Goal: Information Seeking & Learning: Find specific fact

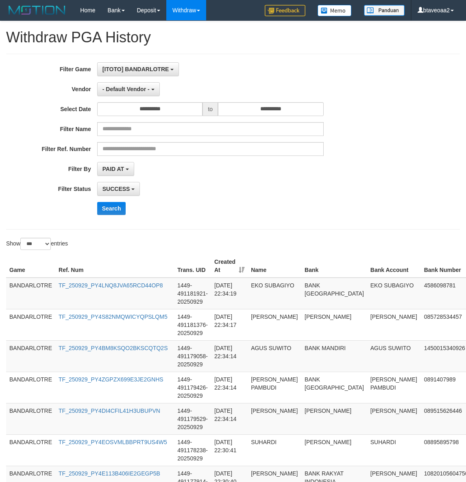
select select "***"
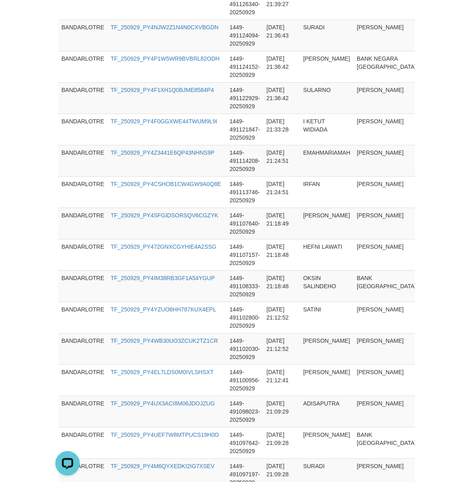
scroll to position [1699, 0]
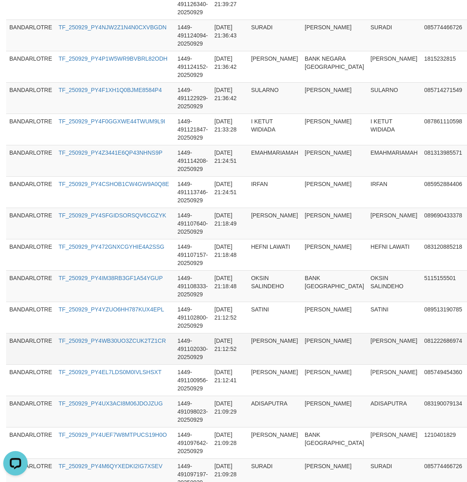
click at [173, 344] on td "TF_250929_PY4WB30UO3ZCUK2TZ1CR" at bounding box center [114, 348] width 119 height 31
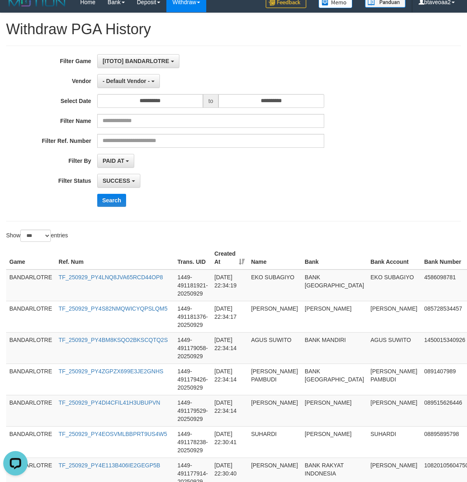
scroll to position [0, 0]
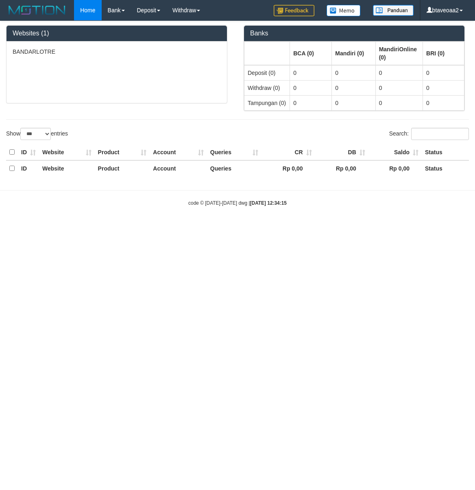
select select "***"
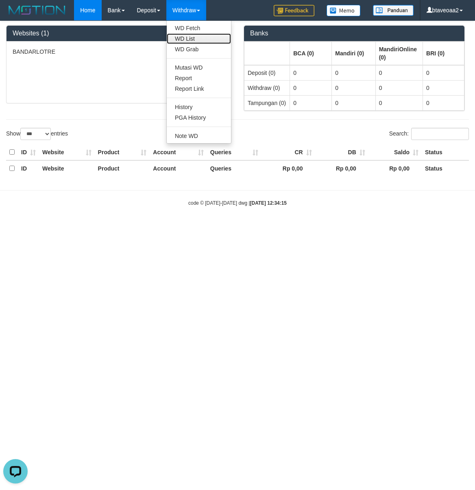
click at [199, 34] on link "WD List" at bounding box center [199, 38] width 64 height 11
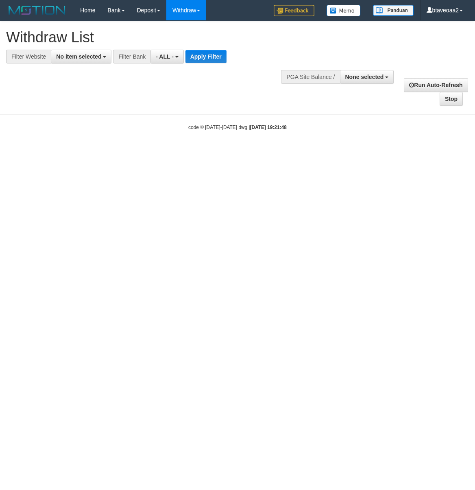
select select
drag, startPoint x: 160, startPoint y: 349, endPoint x: 170, endPoint y: 313, distance: 37.7
click at [160, 151] on html "Toggle navigation Home Bank Account List Load By Website Group [ITOTO] BANDARLO…" at bounding box center [237, 75] width 475 height 151
drag, startPoint x: 165, startPoint y: 338, endPoint x: 163, endPoint y: 293, distance: 44.4
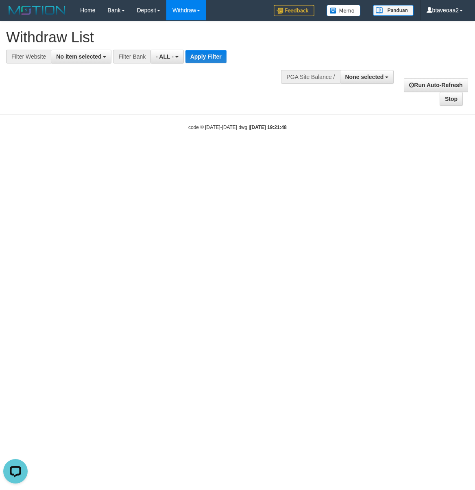
click at [165, 151] on html "Toggle navigation Home Bank Account List Load By Website Group [ITOTO] BANDARLO…" at bounding box center [237, 75] width 475 height 151
drag, startPoint x: 80, startPoint y: 59, endPoint x: 88, endPoint y: 76, distance: 18.6
click at [80, 59] on span "No item selected" at bounding box center [78, 56] width 45 height 7
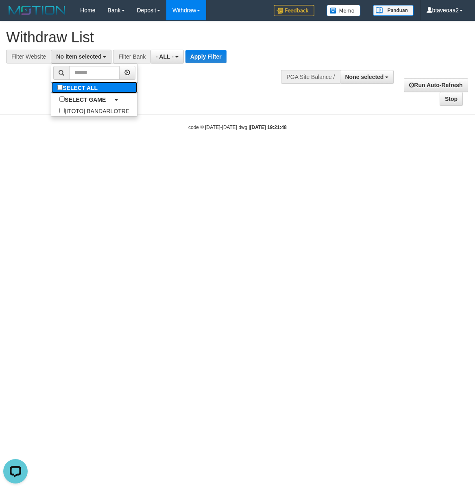
click at [88, 93] on label "SELECT ALL" at bounding box center [78, 87] width 55 height 11
select select "****"
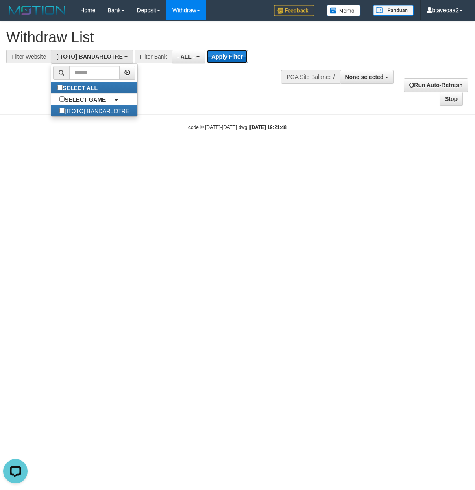
click at [225, 57] on button "Apply Filter" at bounding box center [227, 56] width 41 height 13
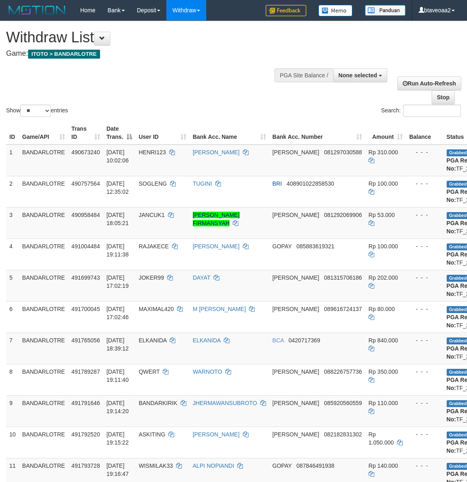
select select
select select "**"
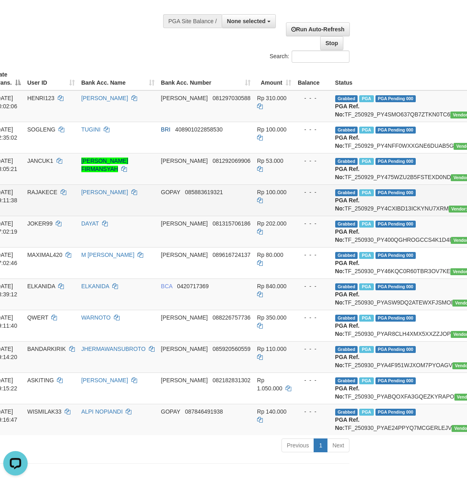
scroll to position [54, 93]
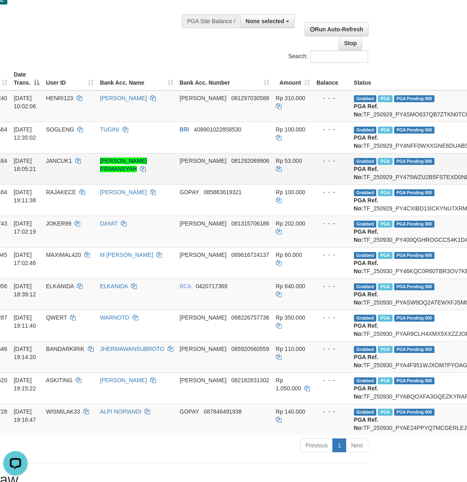
click at [383, 184] on td "Grabbed PGA PGA Pending 000 PGA Ref. No: TF_250929_PY475WZU2B5FSTEXD0ND Vendor:…" at bounding box center [439, 168] width 177 height 31
copy td "TF_250929_PY475WZU2B5FSTEXD0ND"
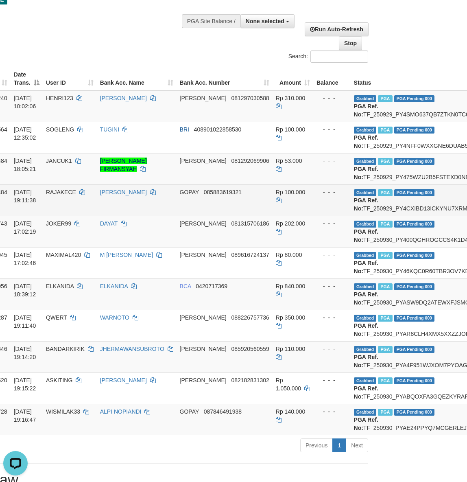
click at [403, 216] on td "Grabbed PGA PGA Pending 000 PGA Ref. No: TF_250929_PY4CXIBD13ICKYNU7XRM Vendor:…" at bounding box center [439, 199] width 177 height 31
click at [400, 216] on td "Grabbed PGA PGA Pending 000 PGA Ref. No: TF_250929_PY4CXIBD13ICKYNU7XRM Vendor:…" at bounding box center [439, 199] width 177 height 31
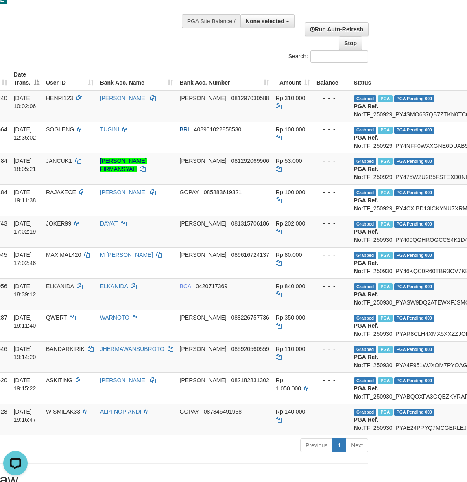
copy td "TF_250929_PY4CXIBD13ICKYNU7XRM"
click at [393, 247] on td "Grabbed PGA PGA Pending 000 PGA Ref. No: TF_250930_PY400QGHROGCCS4K1D4I Vendor:…" at bounding box center [439, 231] width 177 height 31
copy td "TF_250930_PY400QGHROGCCS4K1D4I"
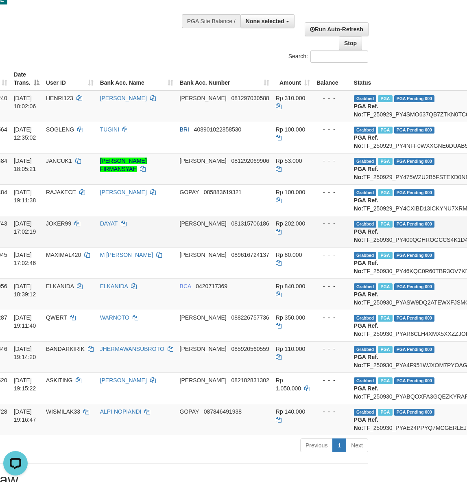
click at [368, 247] on td "Grabbed PGA PGA Pending 000 PGA Ref. No: TF_250930_PY400QGHROGCCS4K1D4I Vendor:…" at bounding box center [439, 231] width 177 height 31
copy td "TF_250930_PY400QGHROGCCS4K1D4I"
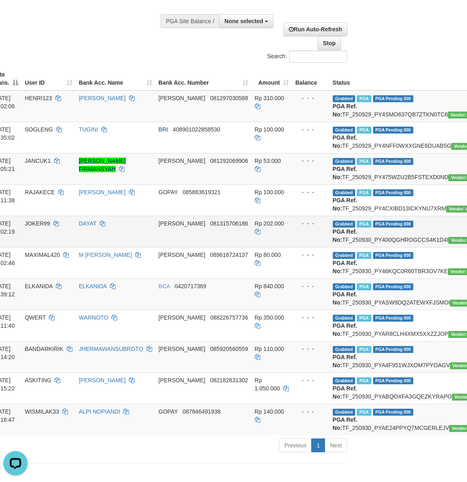
scroll to position [54, 147]
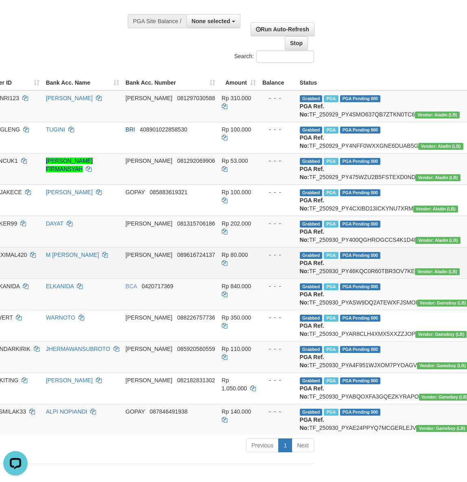
click at [347, 278] on td "Grabbed PGA PGA Pending 000 PGA Ref. No: TF_250930_PY46KQC0R60TBR3OV7KE Vendor:…" at bounding box center [385, 262] width 177 height 31
copy td "TF_250930_PY46KQC0R60TBR3OV7KE"
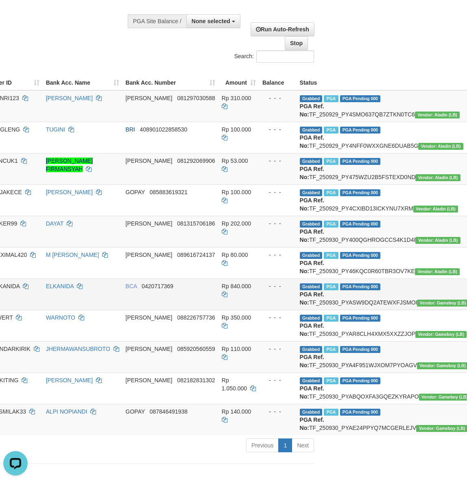
click at [339, 310] on td "Grabbed PGA PGA Pending 000 PGA Ref. No: TF_250930_PYASW9DQ2ATEWXFJSMOI Vendor:…" at bounding box center [385, 293] width 177 height 31
copy td "TF_250930_PYASW9DQ2ATEWXFJSMOI"
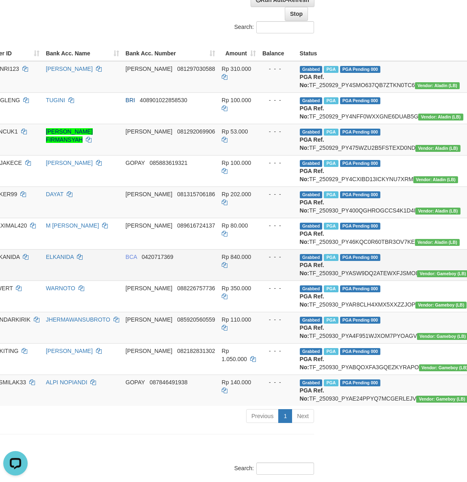
scroll to position [108, 147]
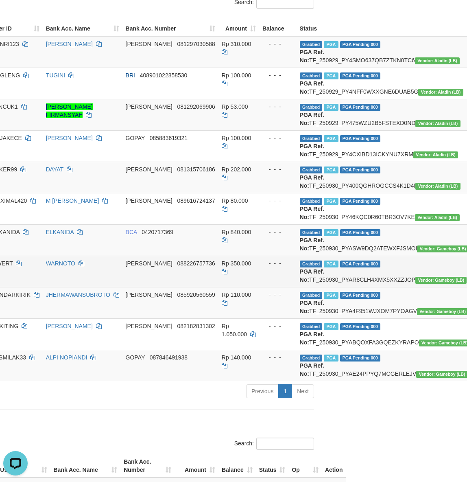
click at [342, 287] on td "Grabbed PGA PGA Pending 000 PGA Ref. No: TF_250930_PYAR8CLH4XMX5XXZZJOP Vendor:…" at bounding box center [385, 271] width 177 height 31
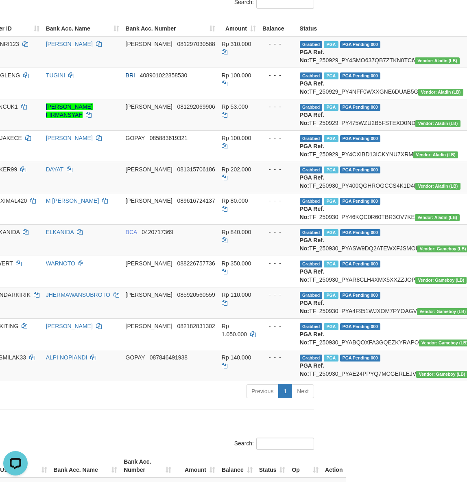
copy td "TF_250930_PYAR8CLH4XMX5XXZZJOP"
click at [328, 318] on td "Grabbed PGA PGA Pending 000 PGA Ref. No: TF_250930_PYA4F951WJXOM7PYOAGV Vendor:…" at bounding box center [385, 302] width 177 height 31
copy td "TF_250930_PYA4F951WJXOM7PYOAGV"
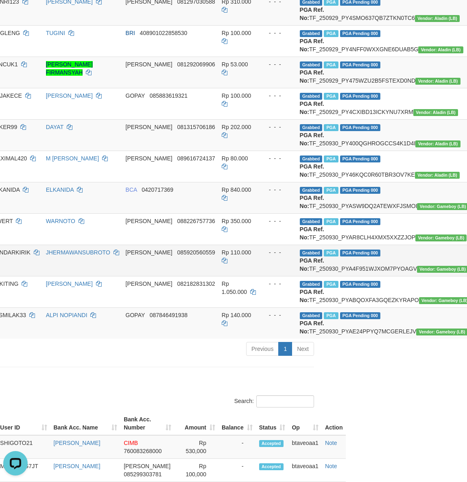
scroll to position [217, 147]
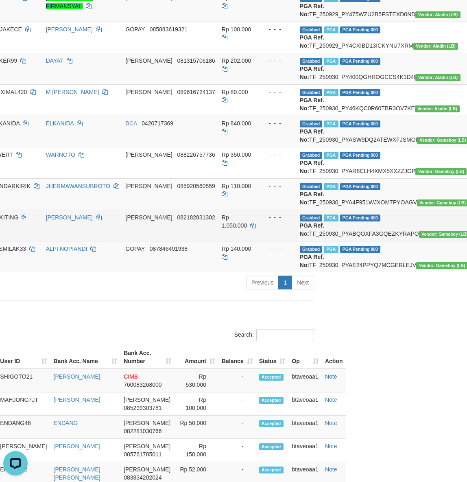
click at [330, 241] on td "Grabbed PGA PGA Pending 000 PGA Ref. No: TF_250930_PYABQOXFA3GQEZKYRAPO Vendor:…" at bounding box center [385, 225] width 177 height 31
copy td "TF_250930_PYABQOXFA3GQEZKYRAPO"
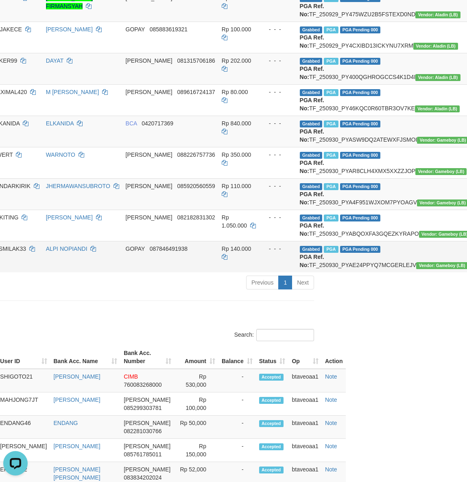
click at [336, 272] on td "Grabbed PGA PGA Pending 000 PGA Ref. No: TF_250930_PYAE24PPYQ7MCGERLEJV Vendor:…" at bounding box center [385, 256] width 177 height 31
copy td "TF_250930_PYAE24PPYQ7MCGERLEJV"
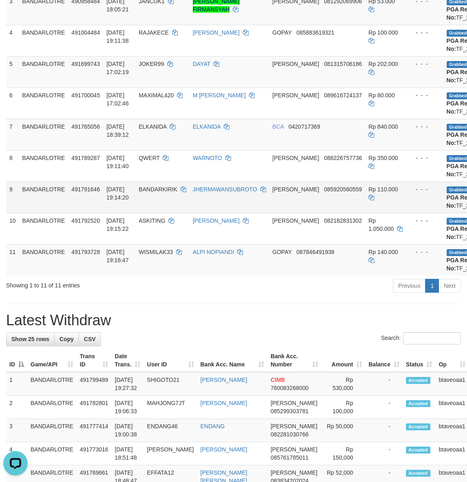
scroll to position [108, 0]
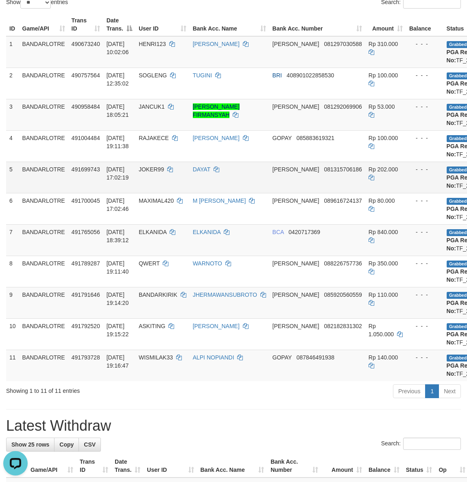
click at [150, 173] on span "JOKER99" at bounding box center [151, 169] width 25 height 7
click at [148, 173] on span "JOKER99" at bounding box center [151, 169] width 25 height 7
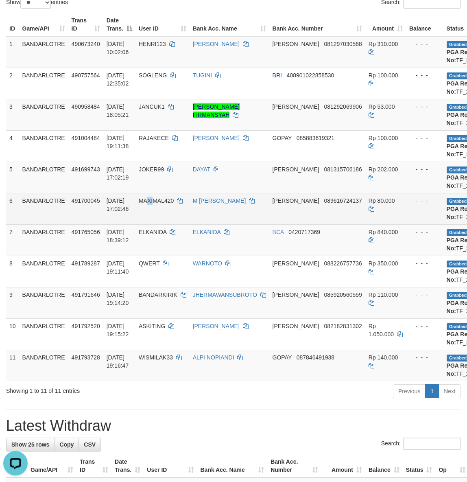
drag, startPoint x: 155, startPoint y: 241, endPoint x: 149, endPoint y: 241, distance: 6.9
click at [149, 204] on span "MAXIMAL420" at bounding box center [156, 200] width 35 height 7
click at [159, 204] on span "MAXIMAL420" at bounding box center [156, 200] width 35 height 7
click at [155, 204] on span "MAXIMAL420" at bounding box center [156, 200] width 35 height 7
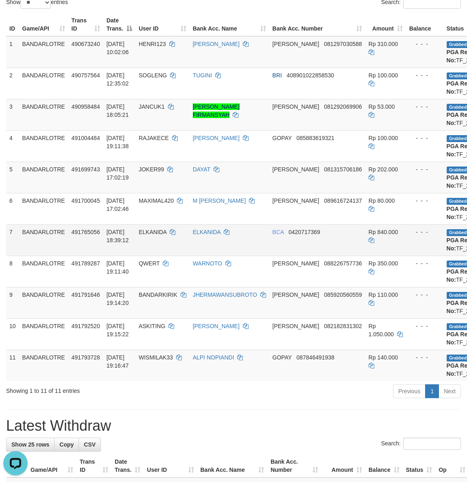
click at [156, 235] on span "ELKANIDA" at bounding box center [153, 232] width 28 height 7
drag, startPoint x: 156, startPoint y: 282, endPoint x: 163, endPoint y: 284, distance: 7.2
click at [151, 235] on span "ELKANIDA" at bounding box center [153, 232] width 28 height 7
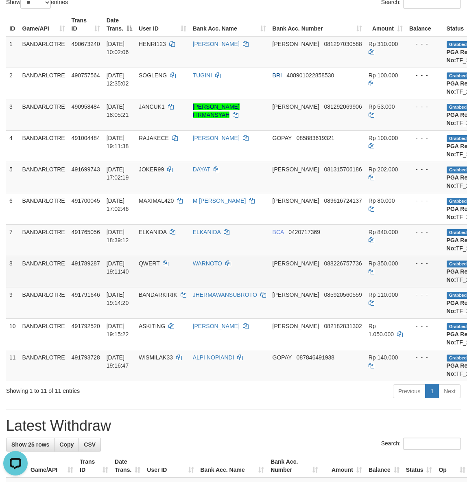
click at [153, 267] on span "QWERT" at bounding box center [149, 263] width 21 height 7
click at [146, 267] on span "QWERT" at bounding box center [149, 263] width 21 height 7
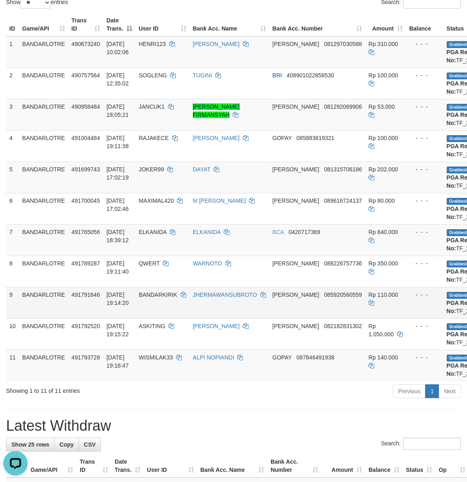
click at [163, 318] on td "BANDARKIRIK" at bounding box center [163, 302] width 54 height 31
click at [163, 298] on span "BANDARKIRIK" at bounding box center [158, 294] width 39 height 7
click at [159, 298] on span "BANDARKIRIK" at bounding box center [158, 294] width 39 height 7
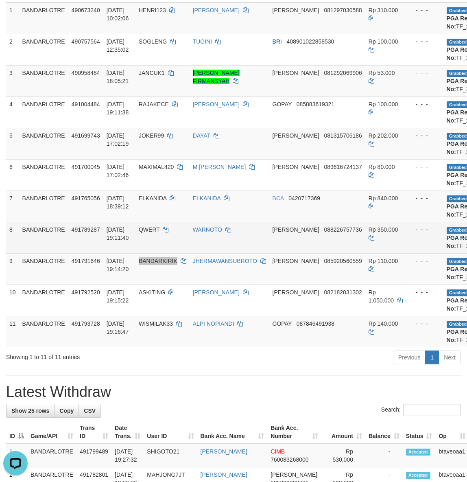
scroll to position [217, 0]
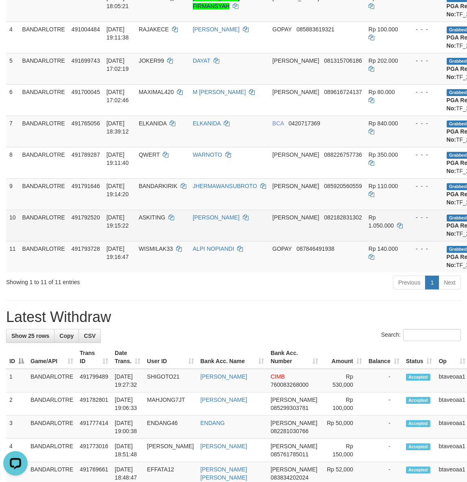
click at [156, 221] on span "ASKITING" at bounding box center [152, 217] width 26 height 7
click at [153, 221] on span "ASKITING" at bounding box center [152, 217] width 26 height 7
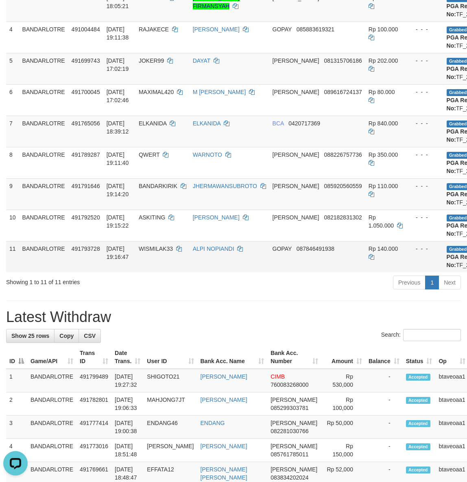
click at [159, 272] on td "WISMILAK33" at bounding box center [163, 256] width 54 height 31
drag, startPoint x: 159, startPoint y: 325, endPoint x: 153, endPoint y: 325, distance: 5.3
click at [153, 272] on td "WISMILAK33" at bounding box center [163, 256] width 54 height 31
click at [8, 467] on button "Open LiveChat chat widget" at bounding box center [15, 463] width 24 height 24
click at [153, 64] on span "JOKER99" at bounding box center [151, 60] width 25 height 7
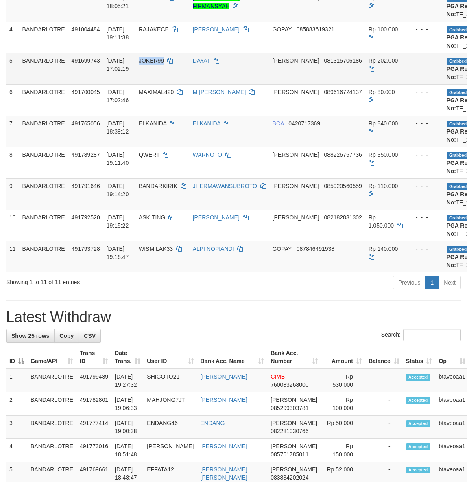
drag, startPoint x: 153, startPoint y: 96, endPoint x: 149, endPoint y: 95, distance: 5.0
click at [149, 64] on span "JOKER99" at bounding box center [151, 60] width 25 height 7
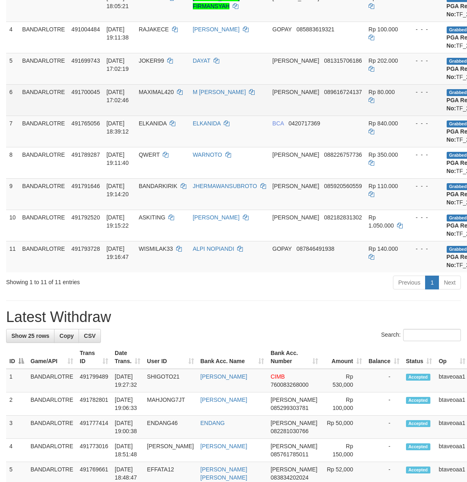
click at [161, 95] on span "MAXIMAL420" at bounding box center [156, 92] width 35 height 7
drag, startPoint x: 161, startPoint y: 132, endPoint x: 154, endPoint y: 132, distance: 7.3
click at [154, 95] on span "MAXIMAL420" at bounding box center [156, 92] width 35 height 7
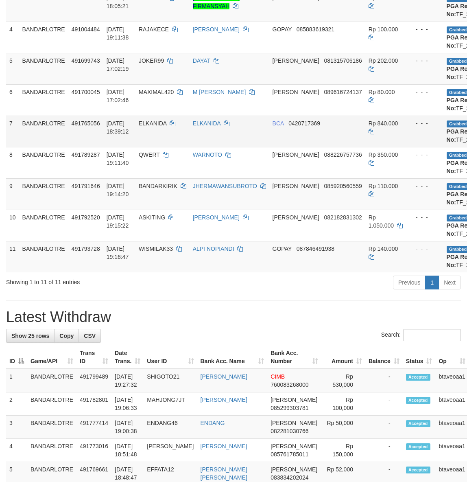
scroll to position [271, 0]
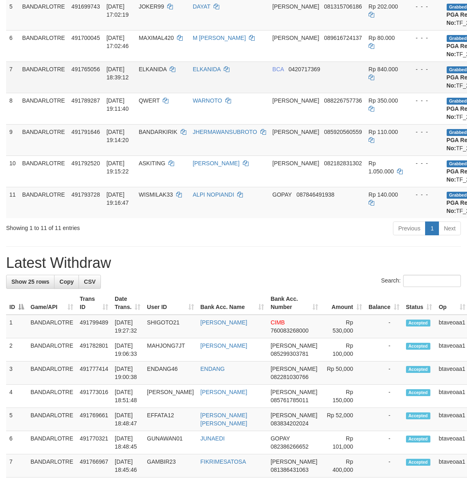
click at [160, 72] on span "ELKANIDA" at bounding box center [153, 69] width 28 height 7
click at [157, 72] on span "ELKANIDA" at bounding box center [153, 69] width 28 height 7
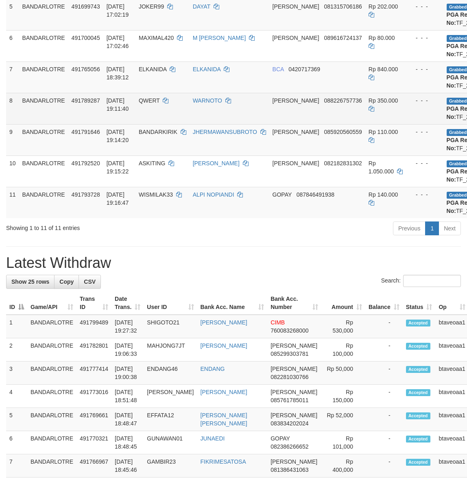
click at [157, 124] on td "QWERT" at bounding box center [163, 108] width 54 height 31
drag, startPoint x: 157, startPoint y: 165, endPoint x: 151, endPoint y: 165, distance: 5.3
click at [151, 124] on td "QWERT" at bounding box center [163, 108] width 54 height 31
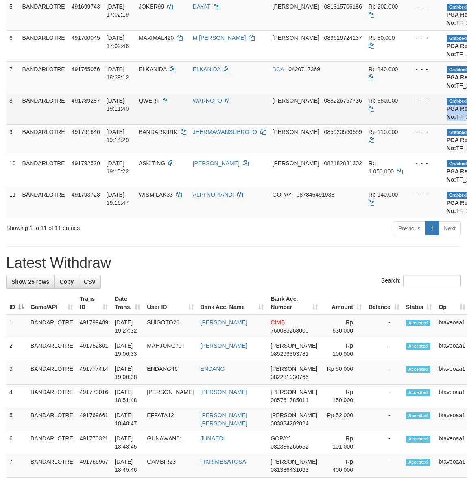
click at [406, 124] on td "- - -" at bounding box center [424, 108] width 37 height 31
drag, startPoint x: 442, startPoint y: 175, endPoint x: 433, endPoint y: 176, distance: 8.7
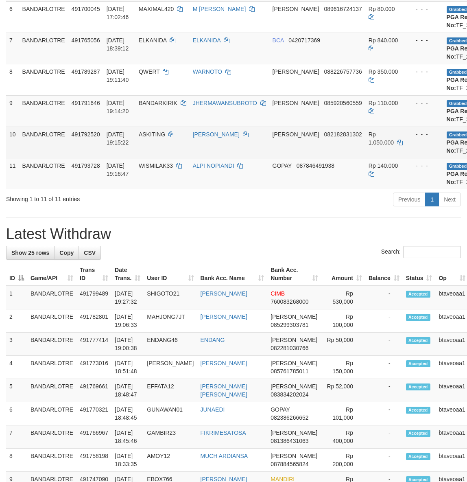
scroll to position [326, 0]
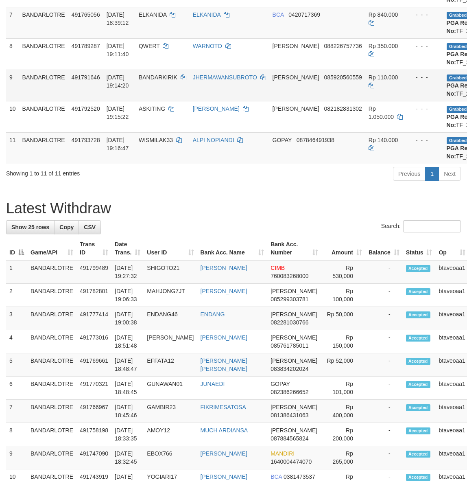
click at [168, 81] on span "BANDARKIRIK" at bounding box center [158, 77] width 39 height 7
drag, startPoint x: 168, startPoint y: 142, endPoint x: 158, endPoint y: 142, distance: 10.2
click at [158, 81] on span "BANDARKIRIK" at bounding box center [158, 77] width 39 height 7
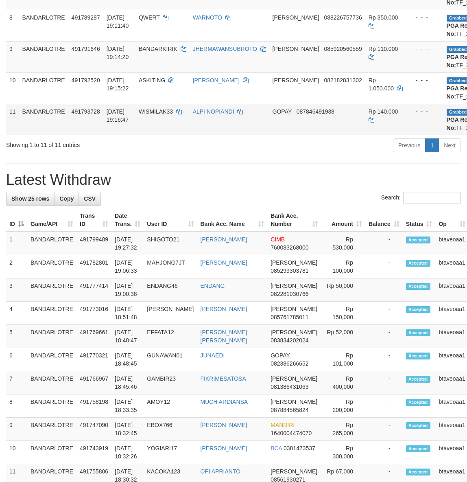
scroll to position [380, 0]
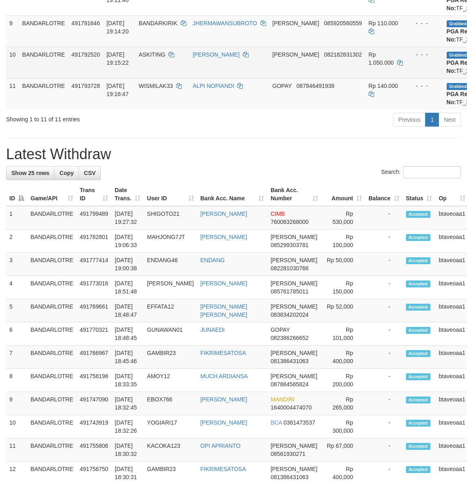
click at [157, 78] on td "ASKITING" at bounding box center [163, 62] width 54 height 31
click at [153, 78] on td "ASKITING" at bounding box center [163, 62] width 54 height 31
drag, startPoint x: 441, startPoint y: 144, endPoint x: 435, endPoint y: 145, distance: 6.2
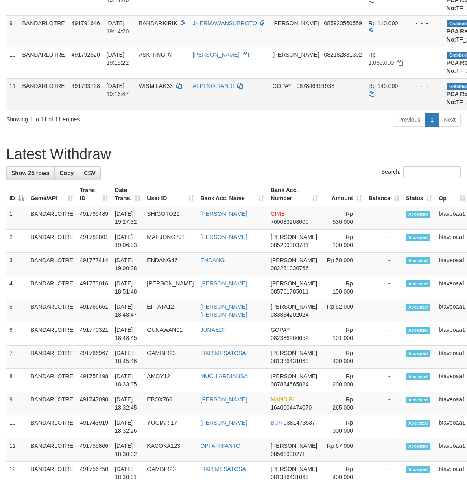
click at [160, 89] on span "WISMILAK33" at bounding box center [156, 86] width 34 height 7
drag, startPoint x: 160, startPoint y: 166, endPoint x: 152, endPoint y: 166, distance: 7.3
click at [152, 89] on span "WISMILAK33" at bounding box center [156, 86] width 34 height 7
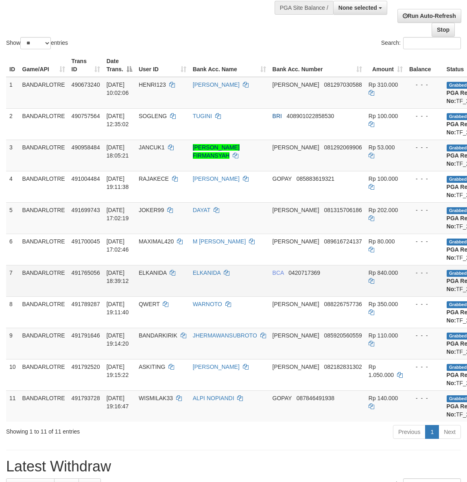
scroll to position [0, 0]
